Goal: Task Accomplishment & Management: Manage account settings

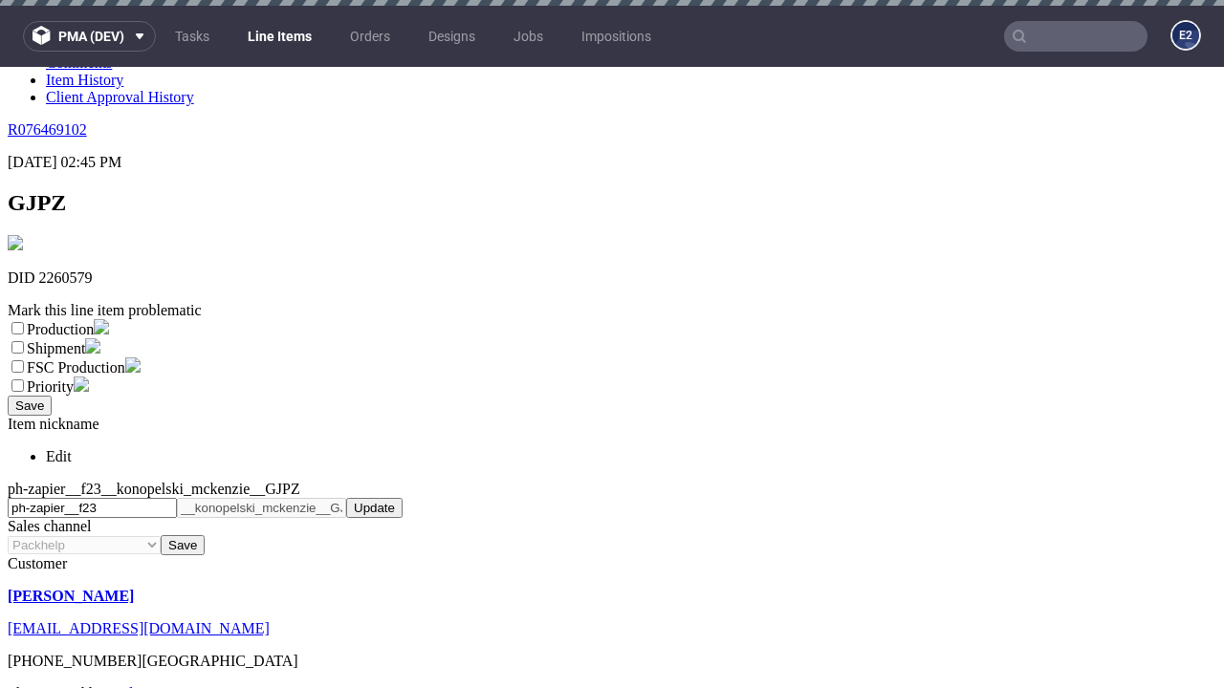
scroll to position [6, 0]
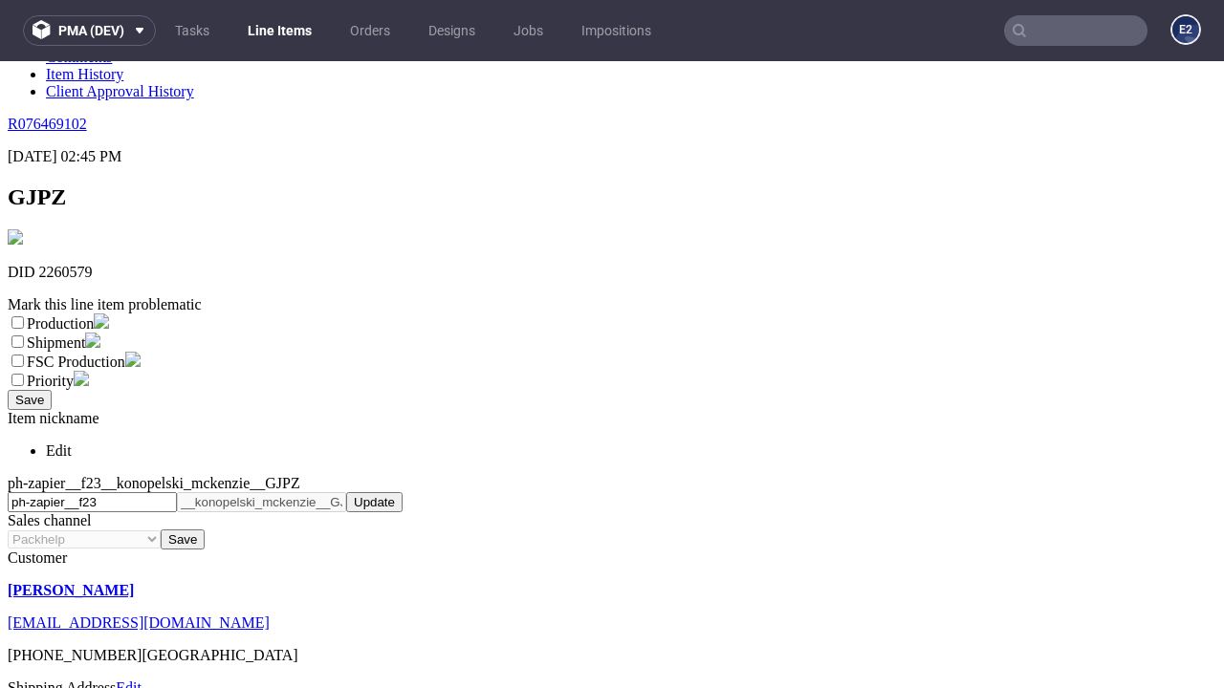
select select "dtp_ca_needed"
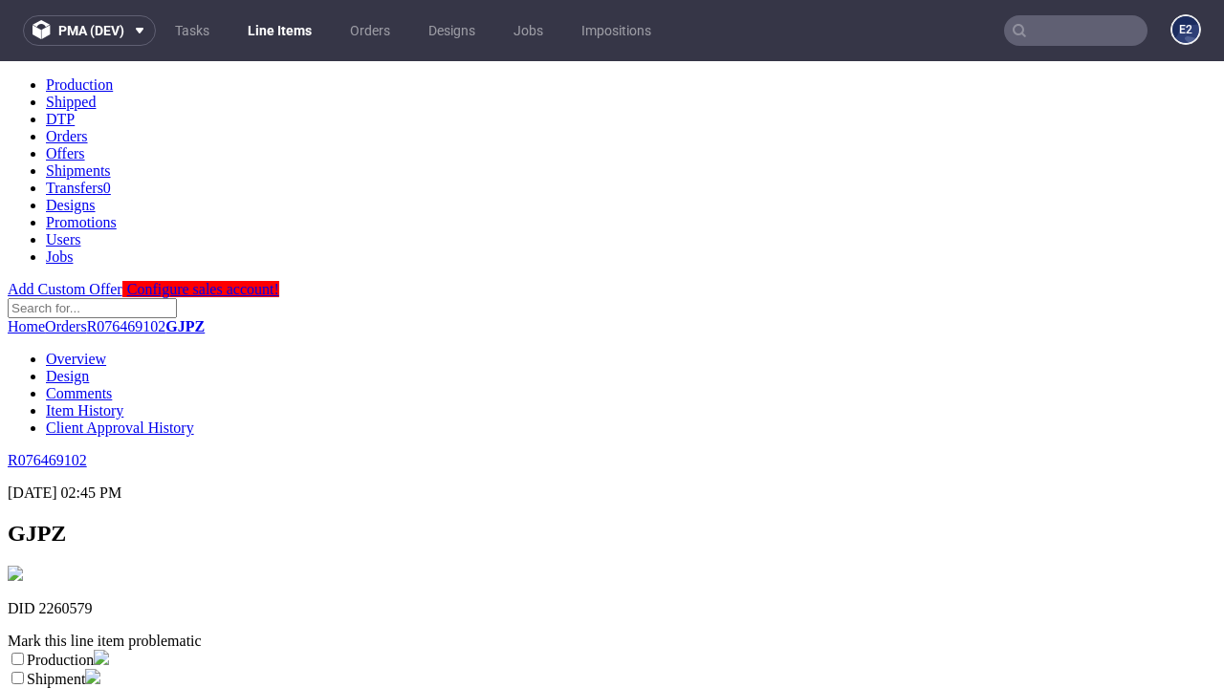
scroll to position [0, 0]
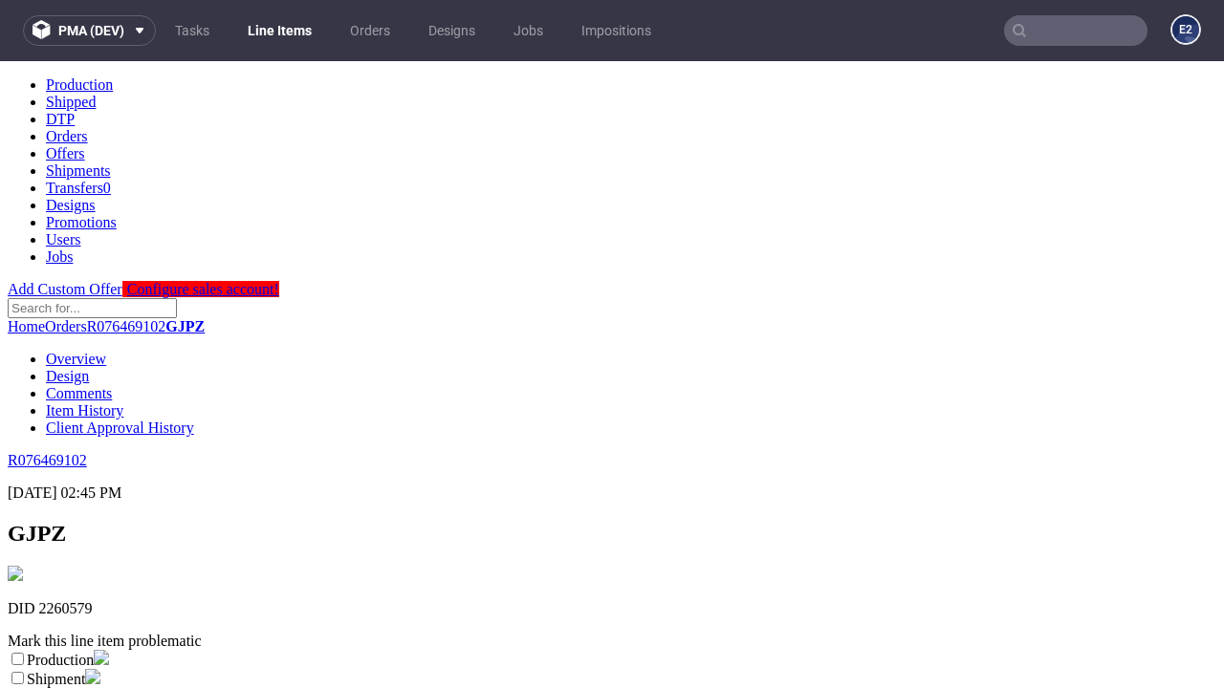
checkbox input "true"
